Goal: Task Accomplishment & Management: Use online tool/utility

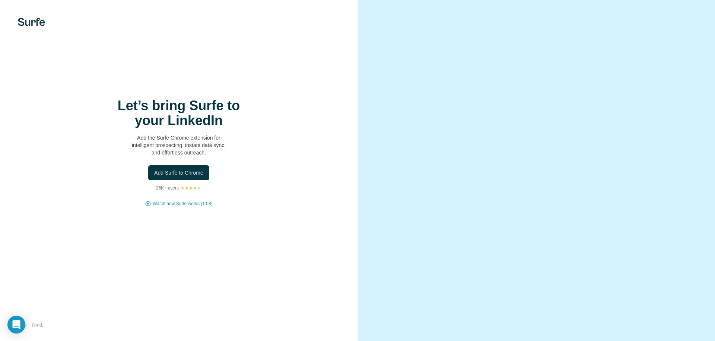
click at [35, 26] on div "Let’s bring Surfe to your LinkedIn Add the Surfe Chrome extension for intellige…" at bounding box center [178, 170] width 357 height 341
click at [33, 21] on img at bounding box center [31, 22] width 27 height 8
click at [32, 26] on img at bounding box center [31, 22] width 27 height 8
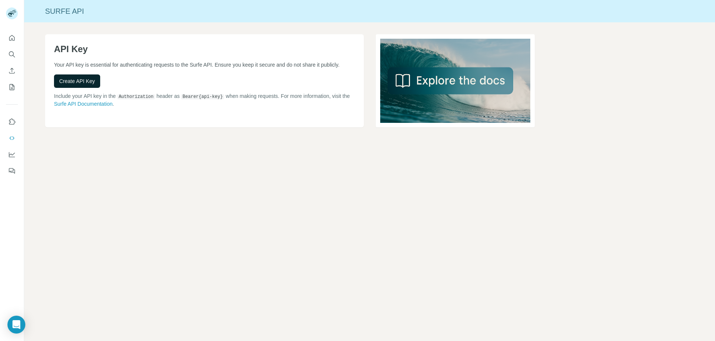
click at [66, 85] on span "Create API Key" at bounding box center [77, 80] width 36 height 7
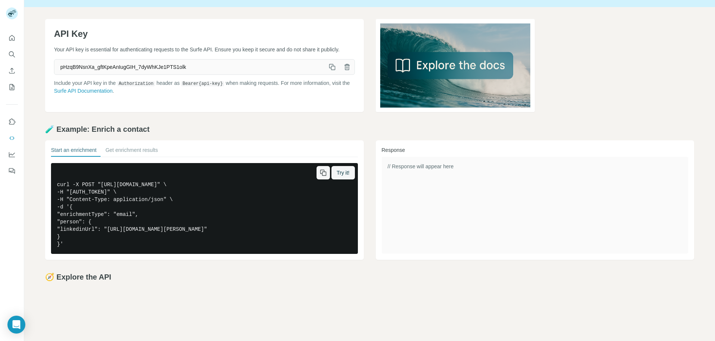
scroll to position [28, 0]
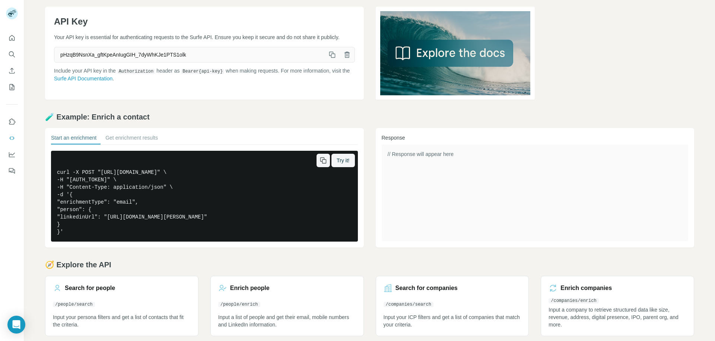
click at [228, 221] on pre "curl -X POST "[URL][DOMAIN_NAME]" \ -H "[AUTH_TOKEN]" \ -H "Content-Type: appli…" at bounding box center [204, 196] width 307 height 91
click at [220, 231] on pre "curl -X POST "[URL][DOMAIN_NAME]" \ -H "[AUTH_TOKEN]" \ -H "Content-Type: appli…" at bounding box center [204, 196] width 307 height 91
click at [219, 221] on pre "curl -X POST "[URL][DOMAIN_NAME]" \ -H "[AUTH_TOKEN]" \ -H "Content-Type: appli…" at bounding box center [204, 196] width 307 height 91
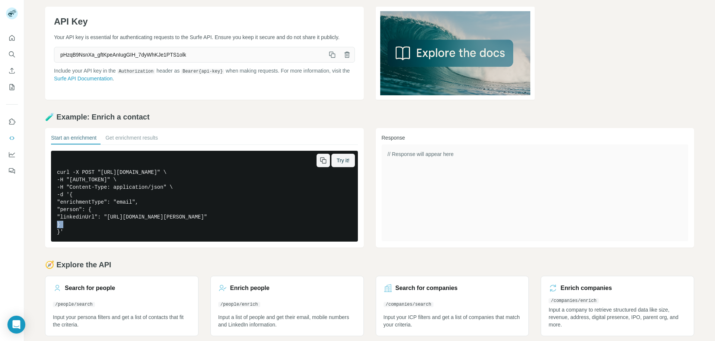
click at [219, 221] on pre "curl -X POST "[URL][DOMAIN_NAME]" \ -H "[AUTH_TOKEN]" \ -H "Content-Type: appli…" at bounding box center [204, 196] width 307 height 91
click at [207, 229] on pre "curl -X POST "[URL][DOMAIN_NAME]" \ -H "[AUTH_TOKEN]" \ -H "Content-Type: appli…" at bounding box center [204, 196] width 307 height 91
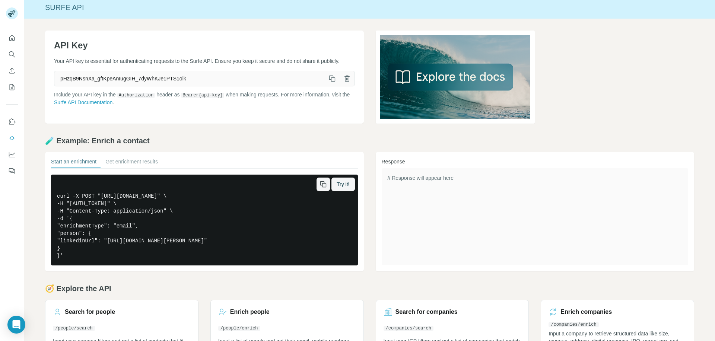
scroll to position [0, 0]
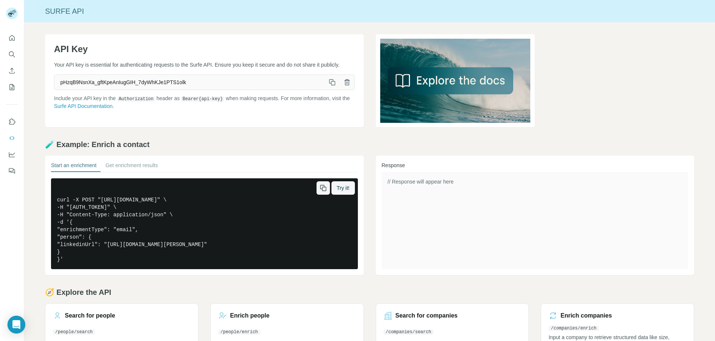
click at [234, 211] on pre "curl -X POST "[URL][DOMAIN_NAME]" \ -H "[AUTH_TOKEN]" \ -H "Content-Type: appli…" at bounding box center [204, 223] width 307 height 91
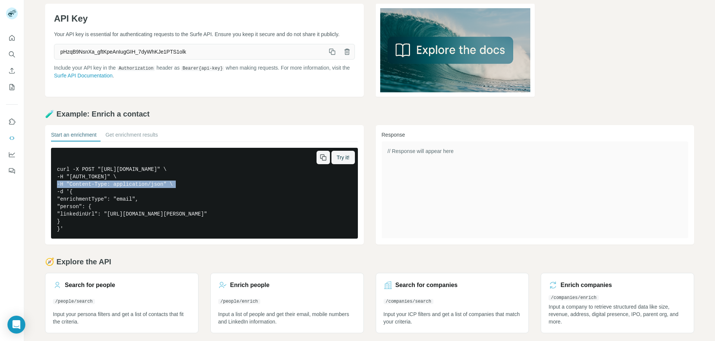
scroll to position [35, 0]
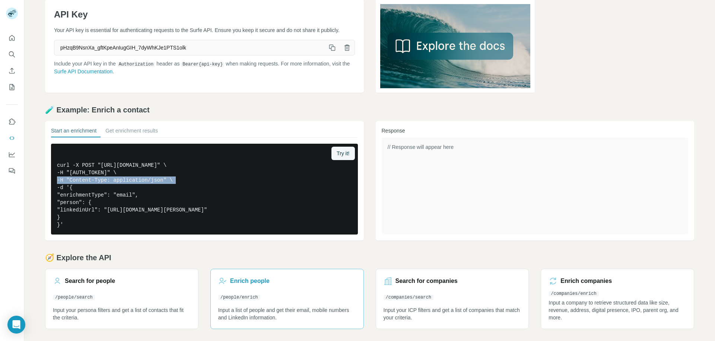
click at [244, 283] on h3 "Enrich people" at bounding box center [249, 281] width 39 height 9
